Goal: Task Accomplishment & Management: Manage account settings

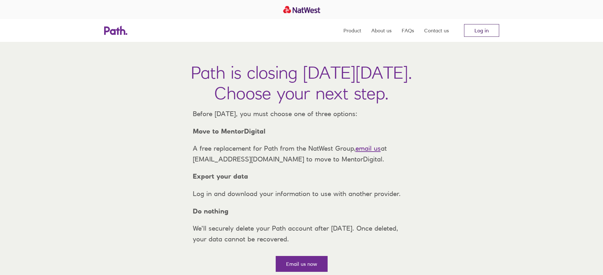
click at [482, 30] on link "Log in" at bounding box center [481, 30] width 35 height 13
click at [482, 33] on link "Log in" at bounding box center [481, 30] width 35 height 13
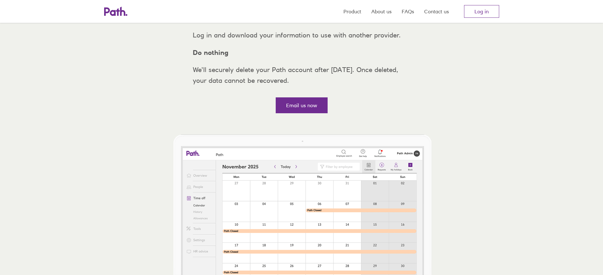
scroll to position [63, 0]
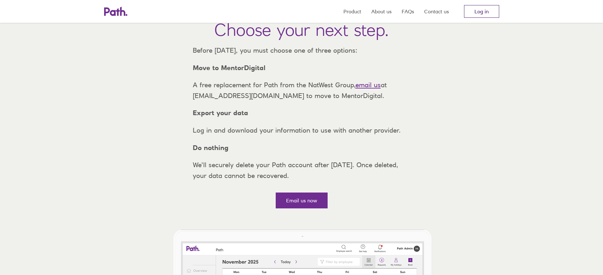
click at [488, 13] on link "Log in" at bounding box center [481, 11] width 35 height 13
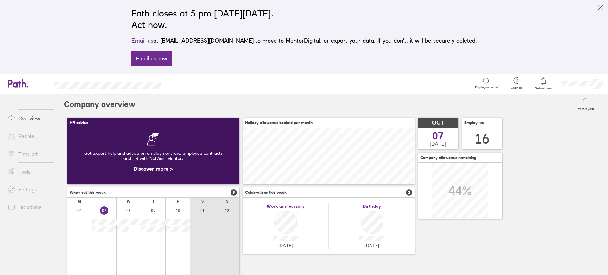
scroll to position [56, 172]
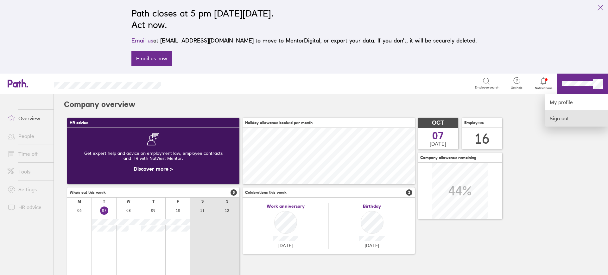
click at [567, 118] on link "Sign out" at bounding box center [576, 118] width 63 height 16
